Goal: Transaction & Acquisition: Purchase product/service

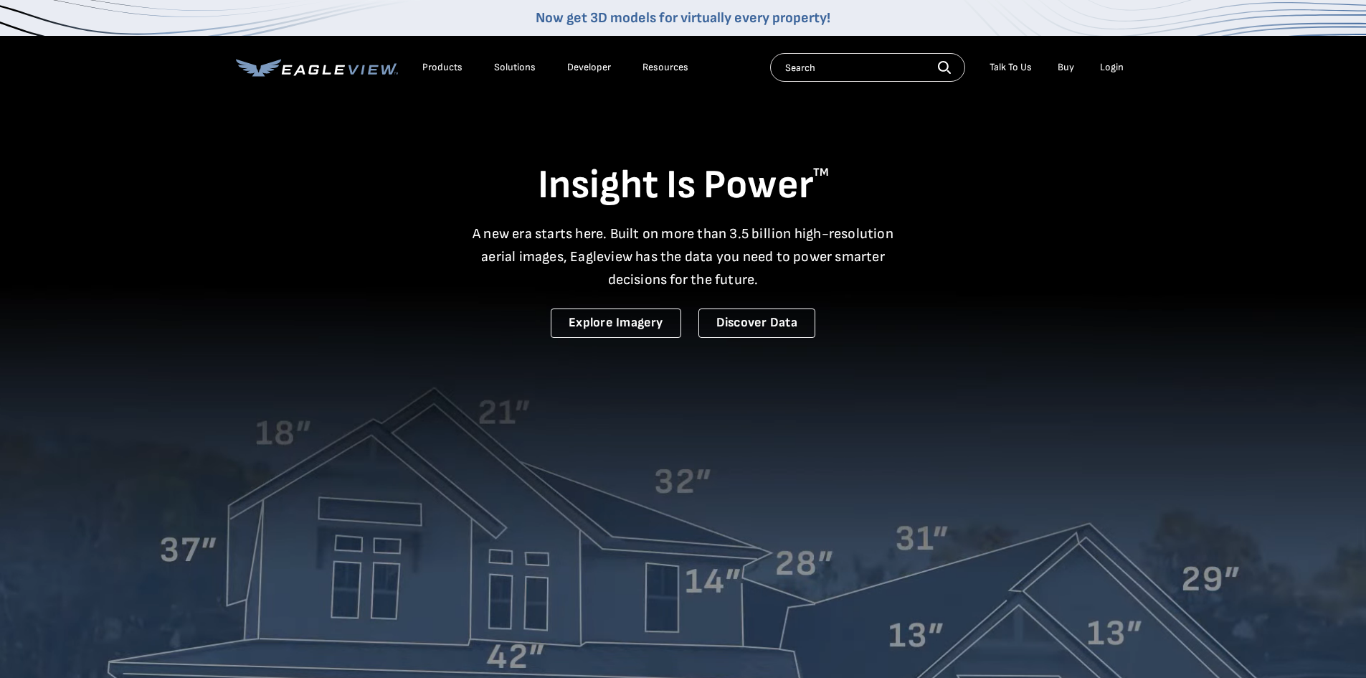
drag, startPoint x: 0, startPoint y: 0, endPoint x: 1124, endPoint y: 62, distance: 1126.0
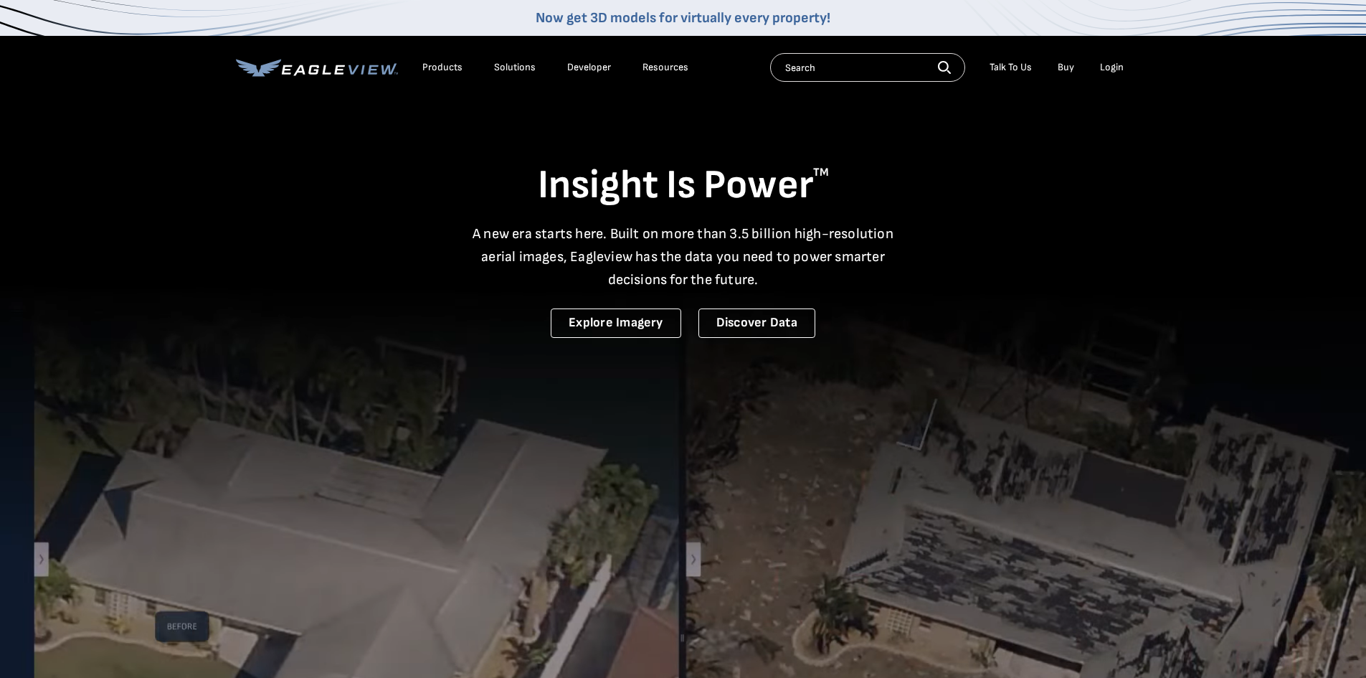
click at [1124, 62] on li "Login" at bounding box center [1112, 68] width 38 height 22
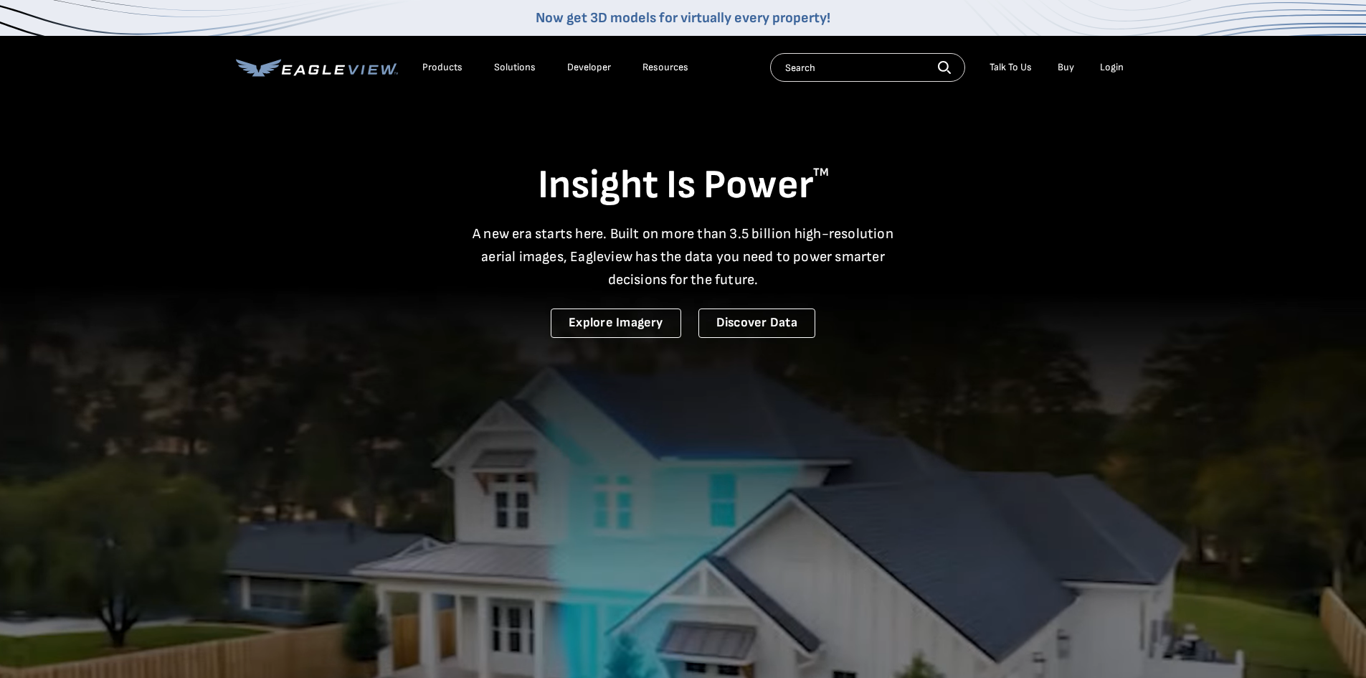
click at [1116, 65] on div "Login" at bounding box center [1112, 67] width 24 height 13
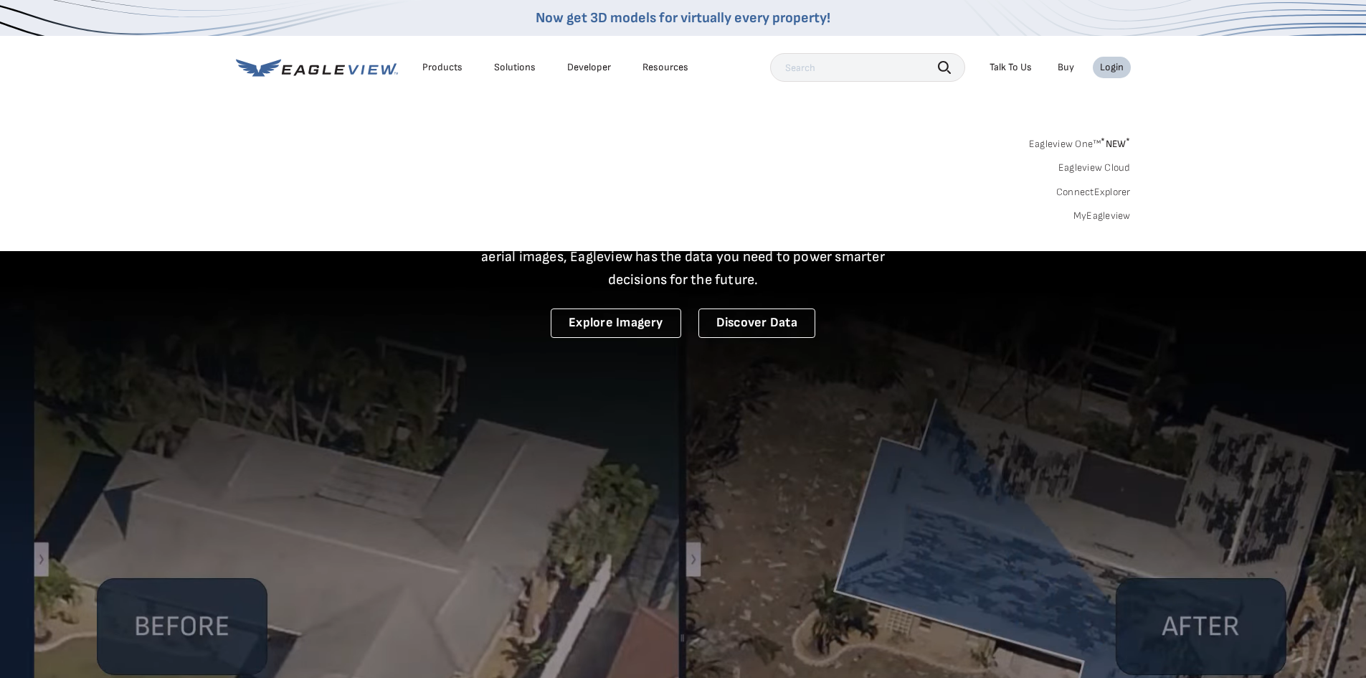
click at [1095, 212] on link "MyEagleview" at bounding box center [1101, 215] width 57 height 13
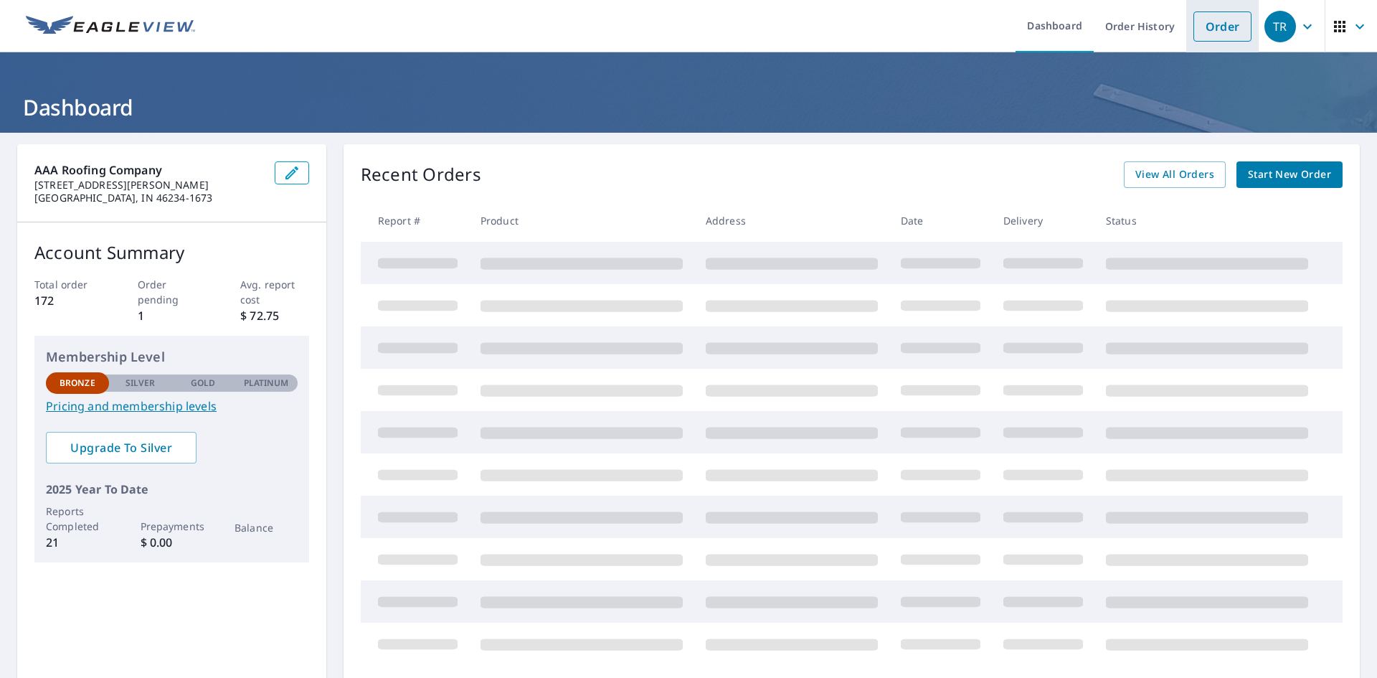
click at [1221, 24] on link "Order" at bounding box center [1222, 26] width 58 height 30
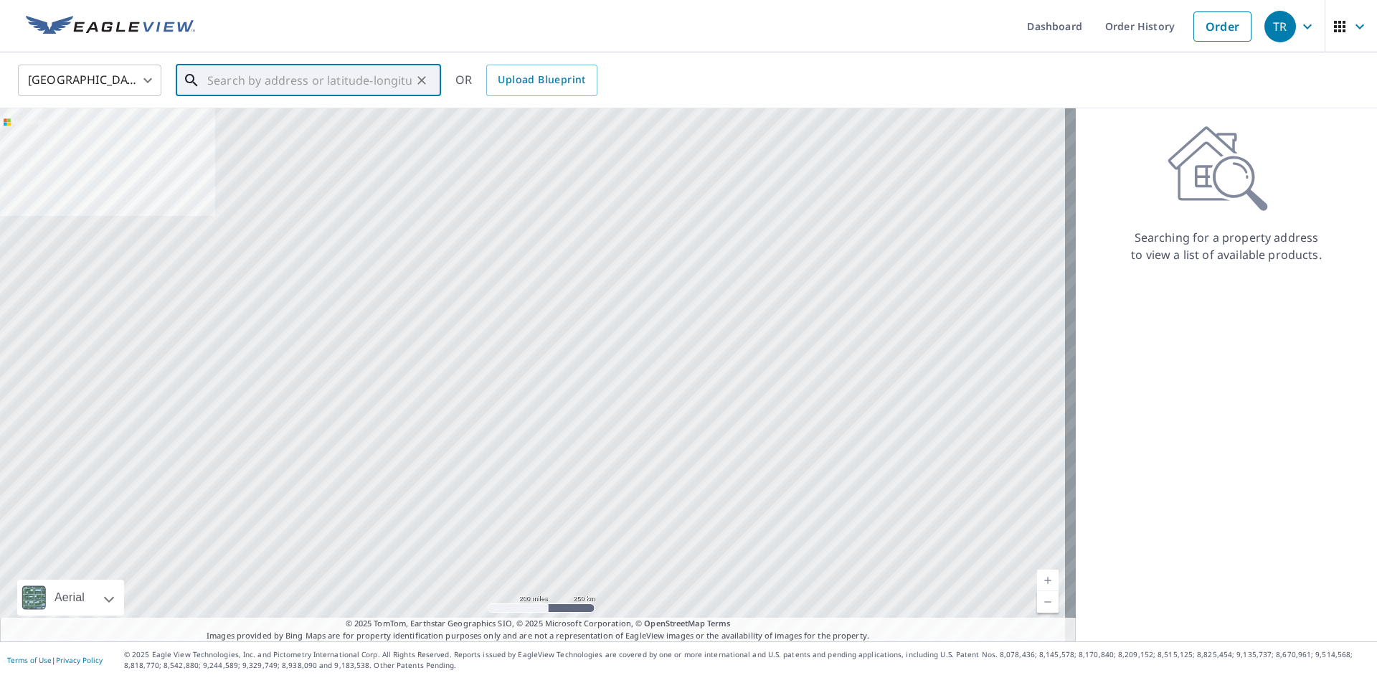
click at [264, 75] on input "text" at bounding box center [309, 80] width 204 height 40
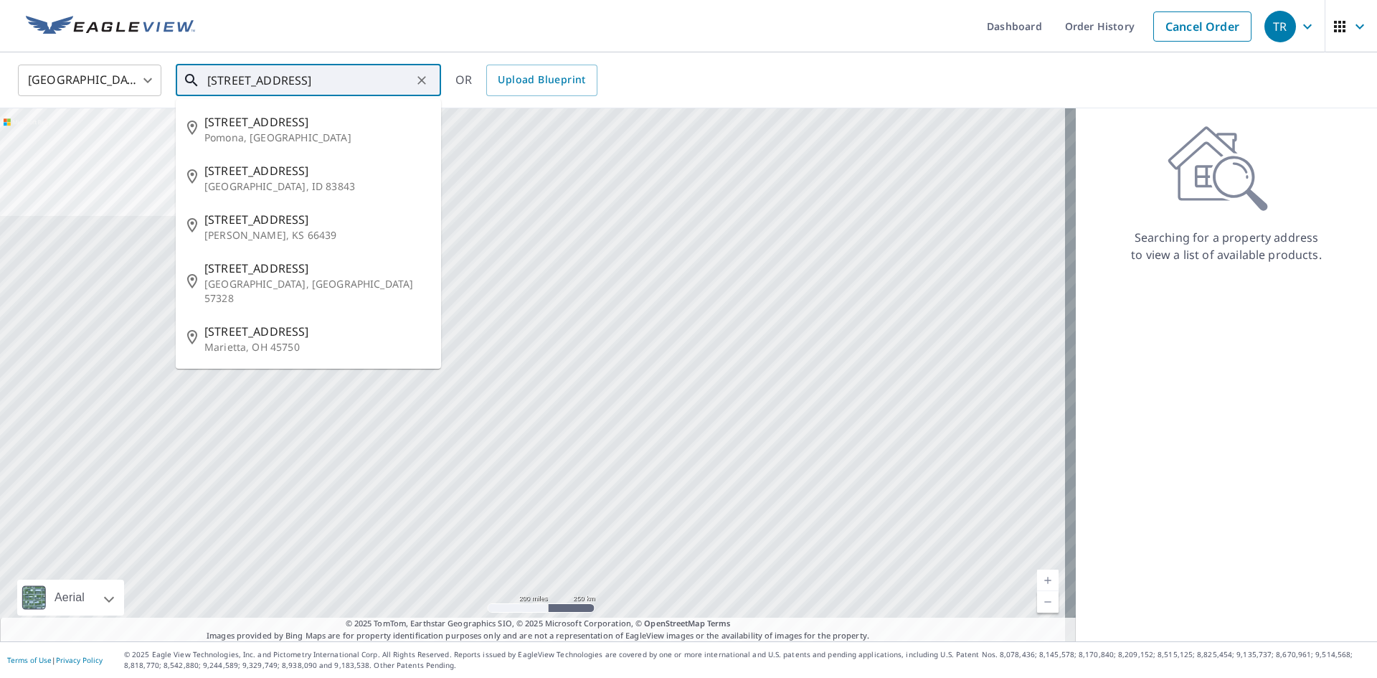
click at [308, 80] on input "[STREET_ADDRESS]" at bounding box center [309, 80] width 204 height 40
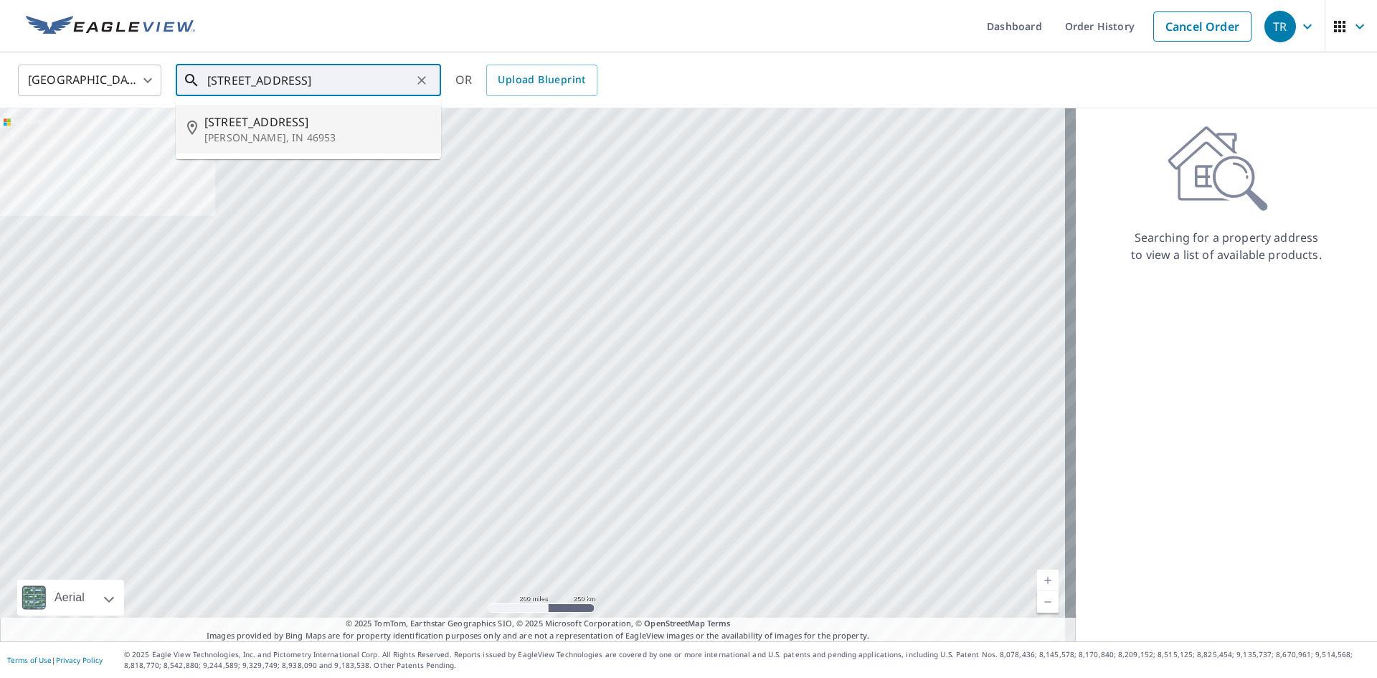
click at [219, 125] on span "[STREET_ADDRESS]" at bounding box center [316, 121] width 225 height 17
type input "[STREET_ADDRESS]"
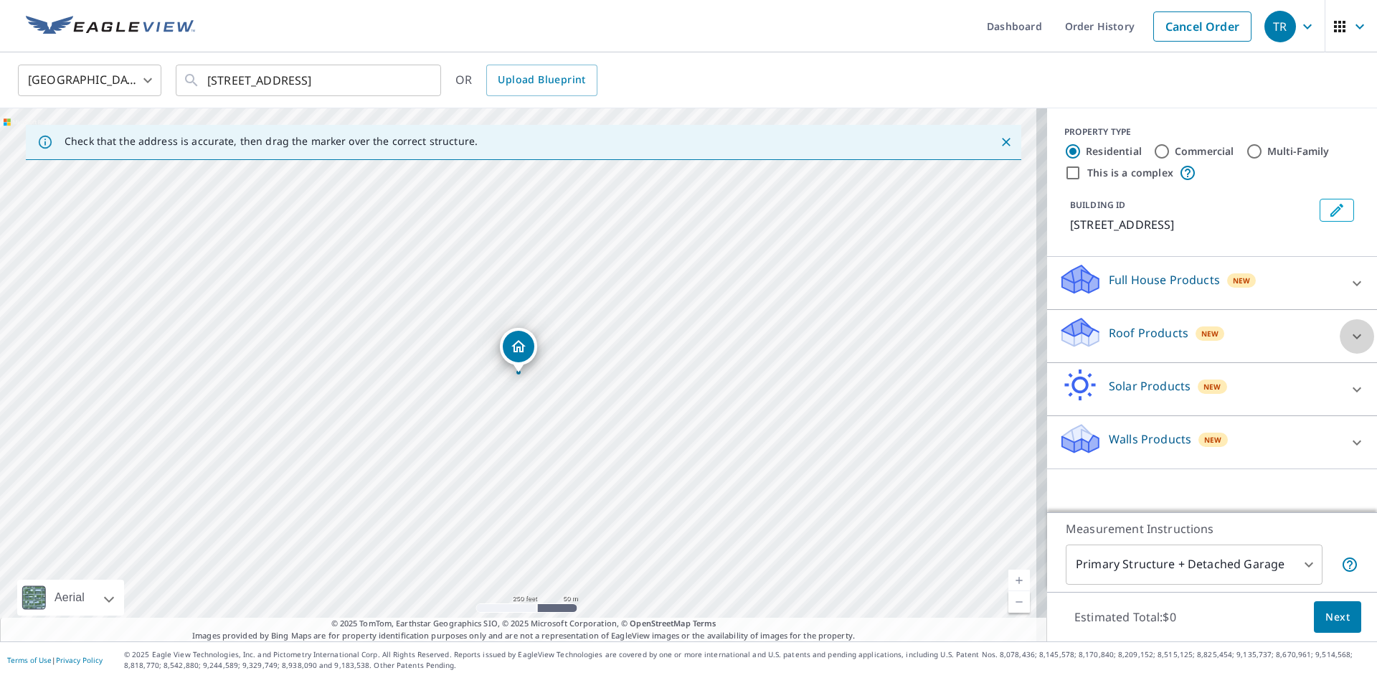
click at [1348, 329] on icon at bounding box center [1356, 336] width 17 height 17
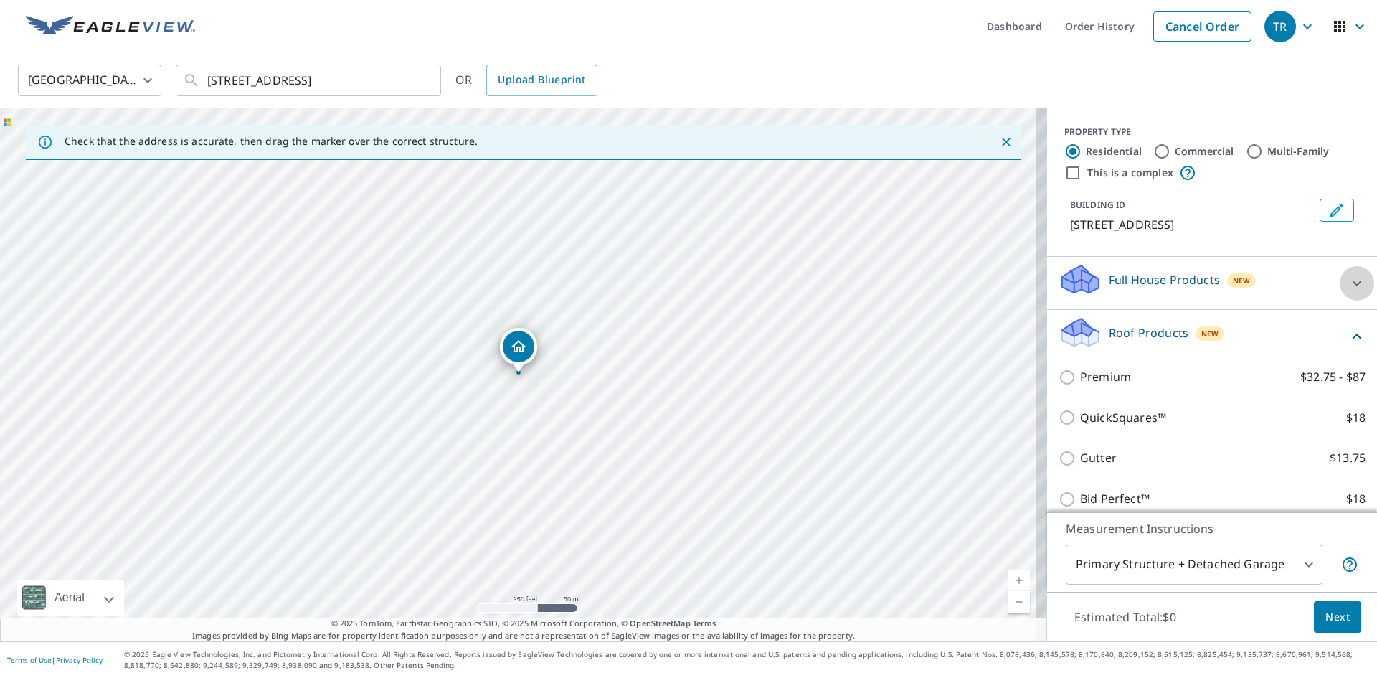
click at [1339, 269] on div at bounding box center [1356, 283] width 34 height 34
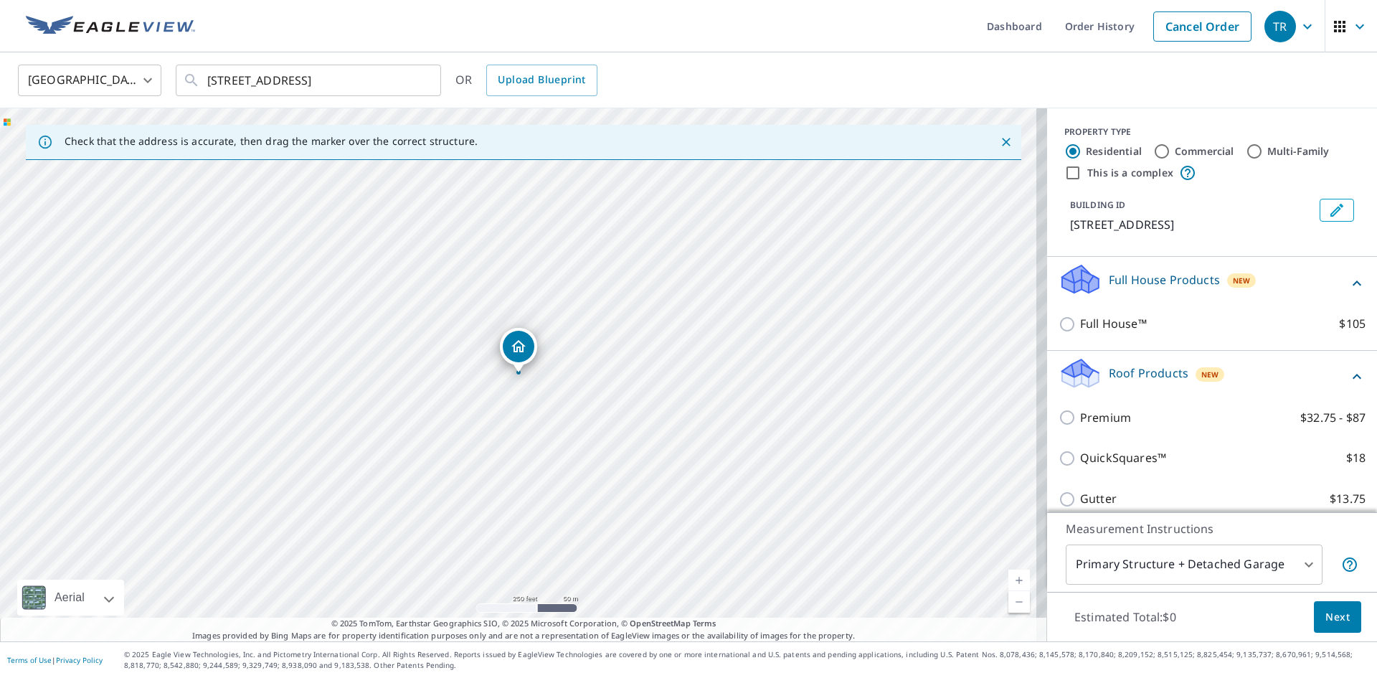
click at [1334, 269] on div "Full House Products New" at bounding box center [1211, 282] width 307 height 41
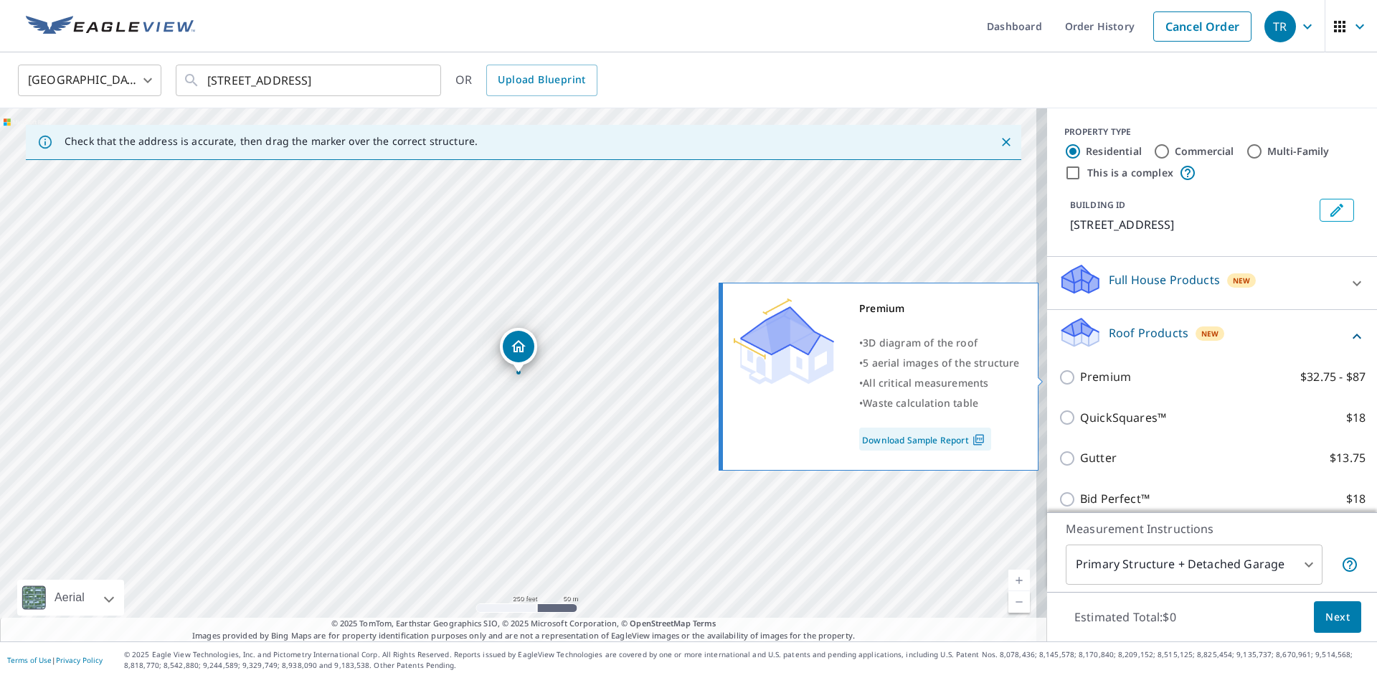
click at [1059, 375] on input "Premium $32.75 - $87" at bounding box center [1069, 377] width 22 height 17
checkbox input "true"
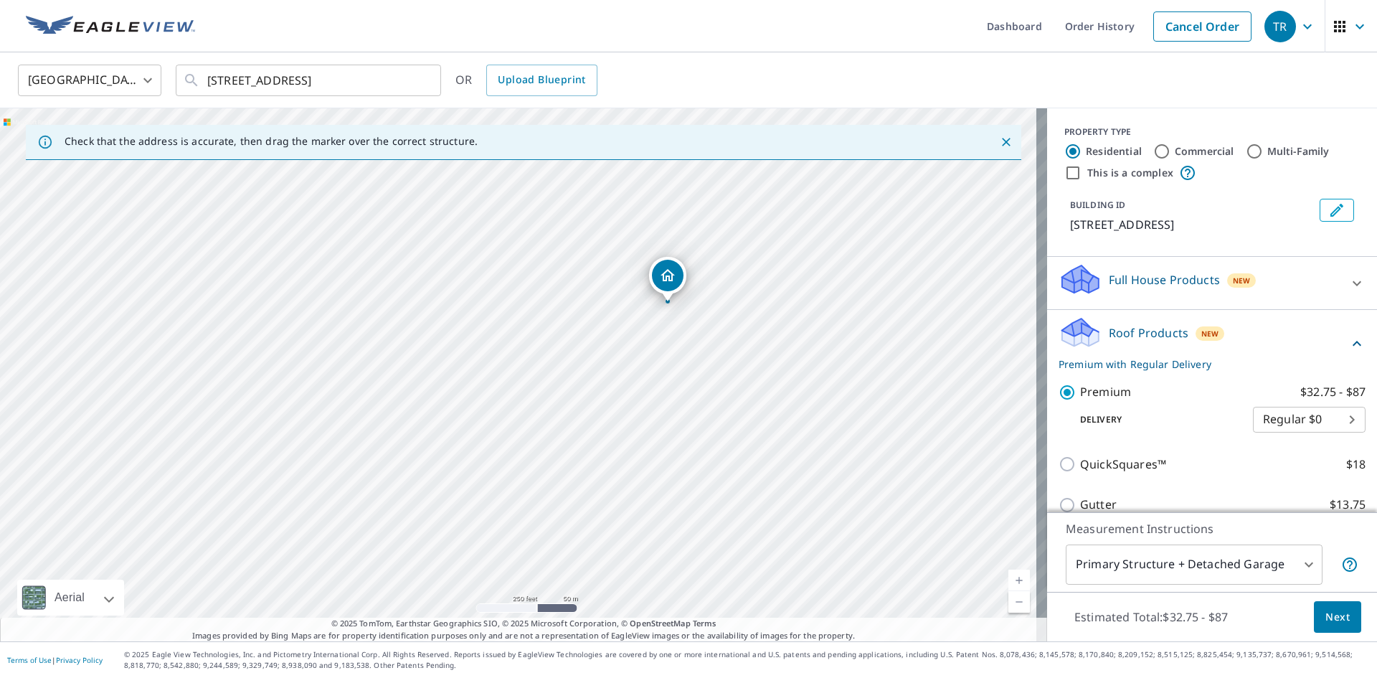
drag, startPoint x: 576, startPoint y: 336, endPoint x: 725, endPoint y: 265, distance: 165.2
click at [725, 265] on div "[STREET_ADDRESS]" at bounding box center [523, 374] width 1047 height 533
click at [1325, 615] on span "Next" at bounding box center [1337, 617] width 24 height 18
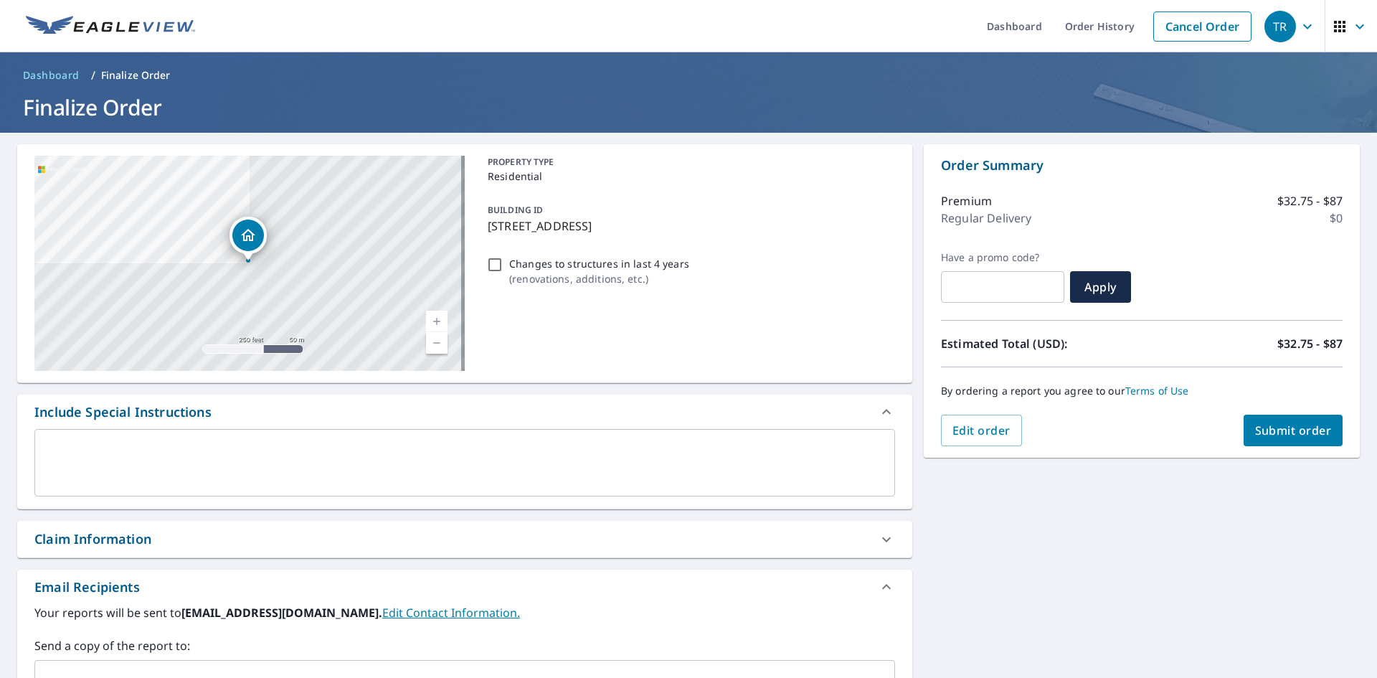
click at [113, 441] on div "x ​" at bounding box center [464, 462] width 860 height 67
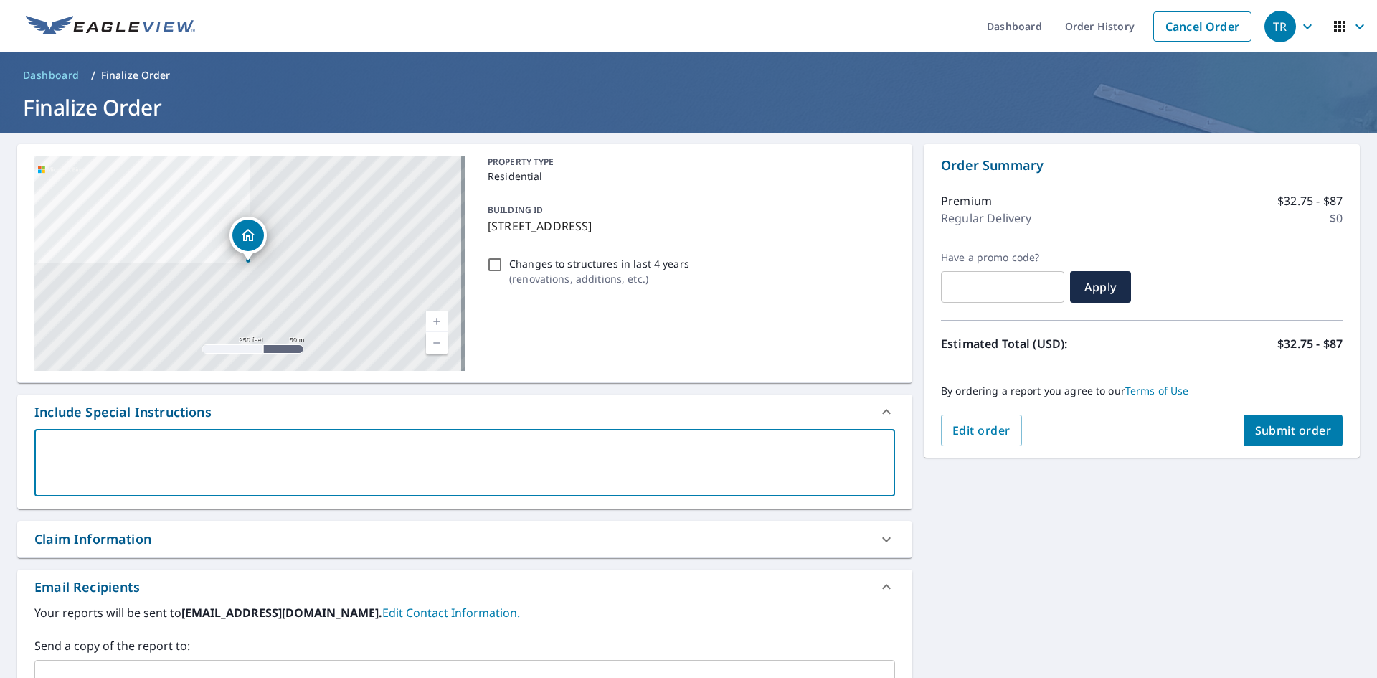
scroll to position [143, 0]
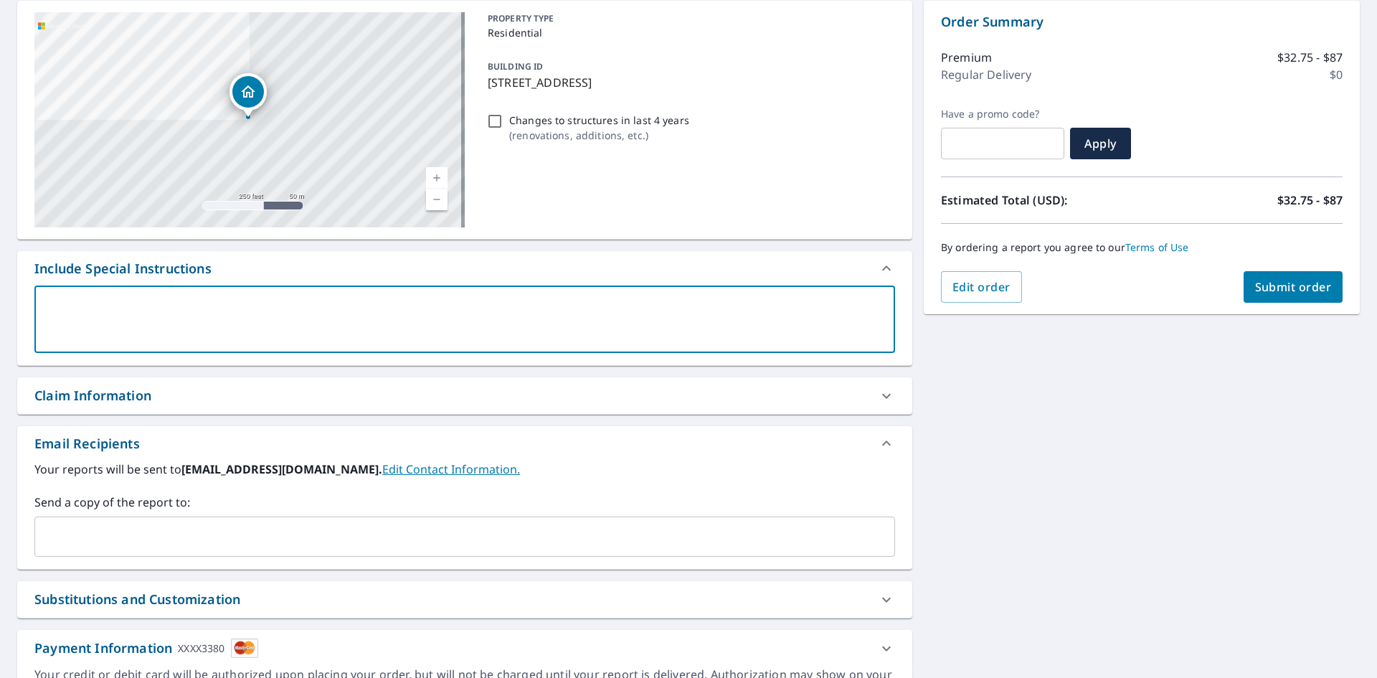
click at [164, 525] on input "text" at bounding box center [454, 536] width 826 height 27
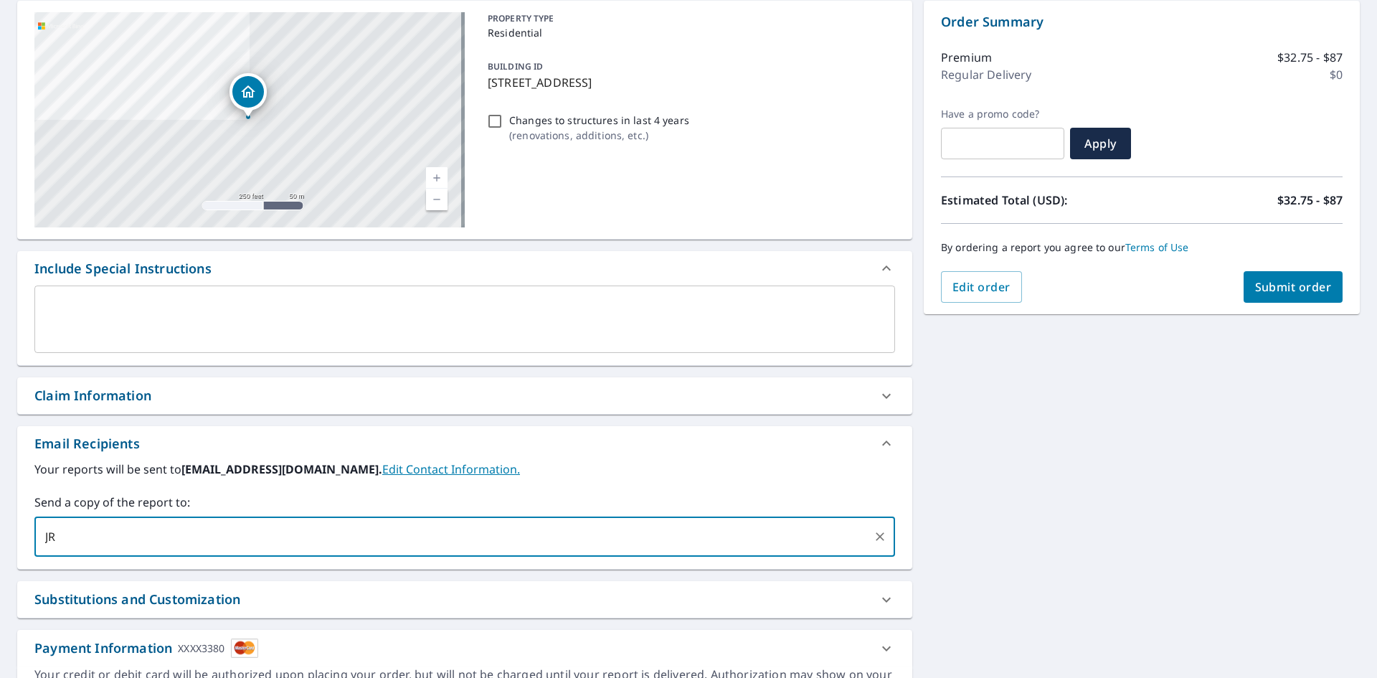
type input "J"
type input "[EMAIL_ADDRESS][DOMAIN_NAME];"
type input "[EMAIL_ADDRESS][DOMAIN_NAME]"
click at [1299, 297] on button "Submit order" at bounding box center [1293, 287] width 100 height 32
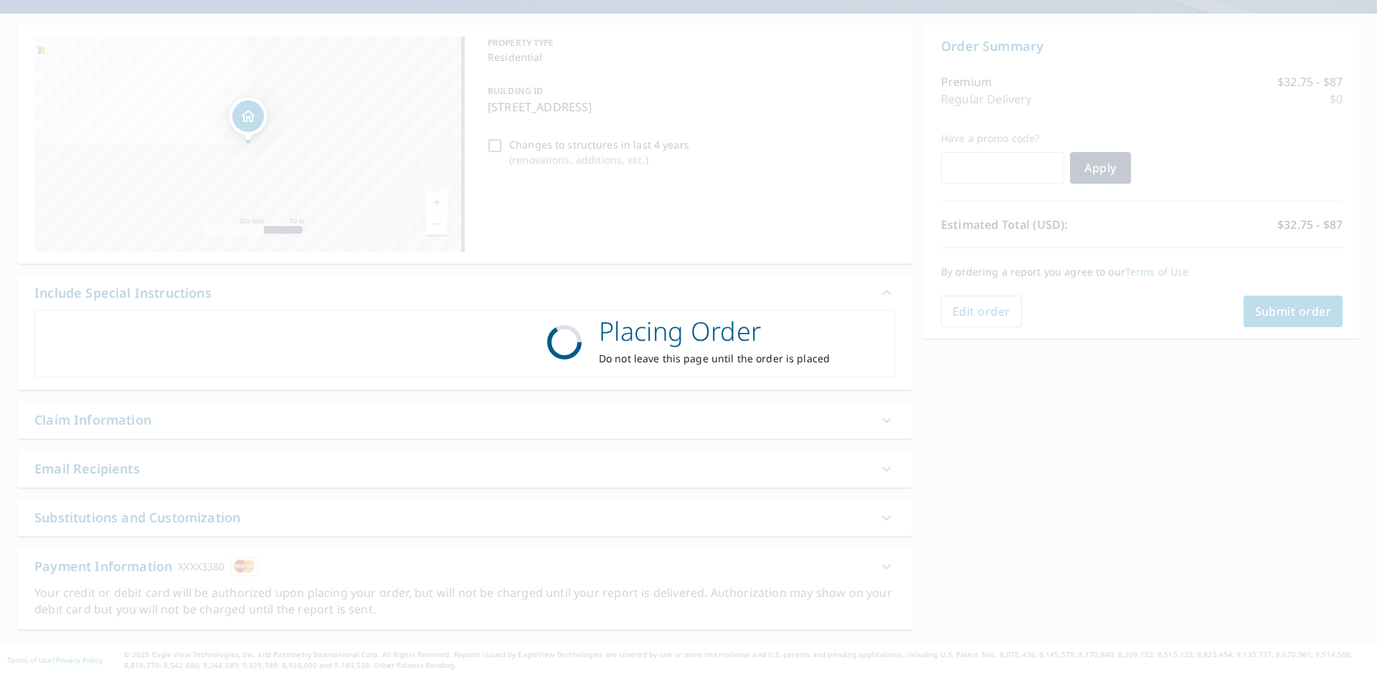
scroll to position [119, 0]
